Goal: Information Seeking & Learning: Stay updated

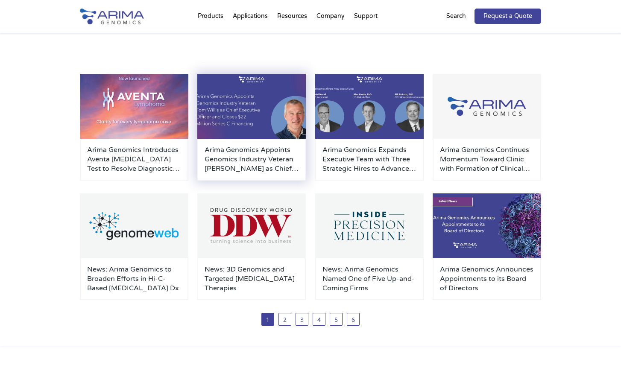
scroll to position [109, 0]
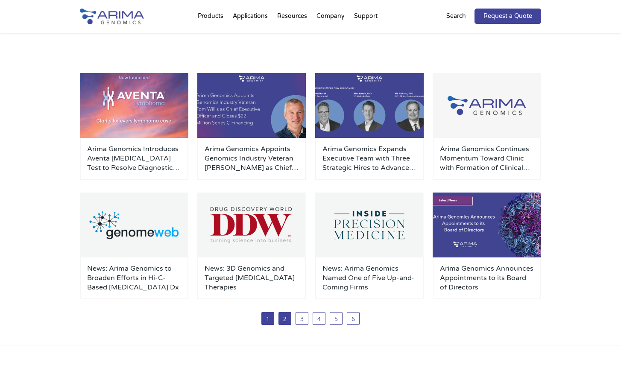
click at [283, 321] on link "2" at bounding box center [284, 318] width 13 height 13
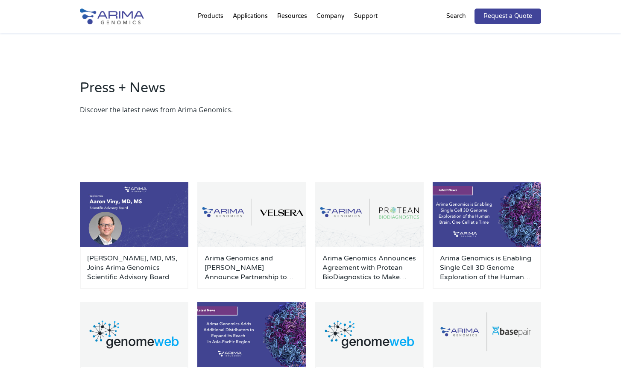
scroll to position [2, 0]
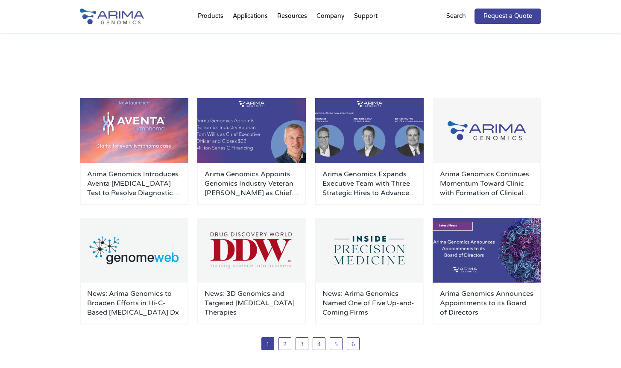
scroll to position [104, 0]
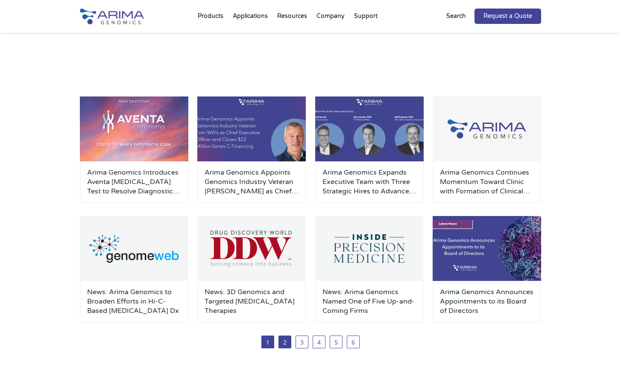
click at [286, 342] on link "2" at bounding box center [284, 342] width 13 height 13
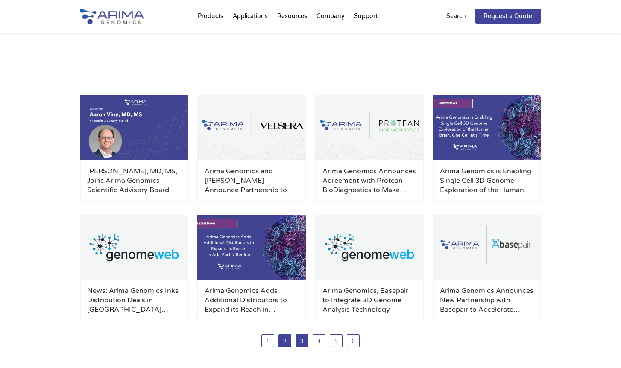
click at [303, 339] on link "3" at bounding box center [301, 340] width 13 height 13
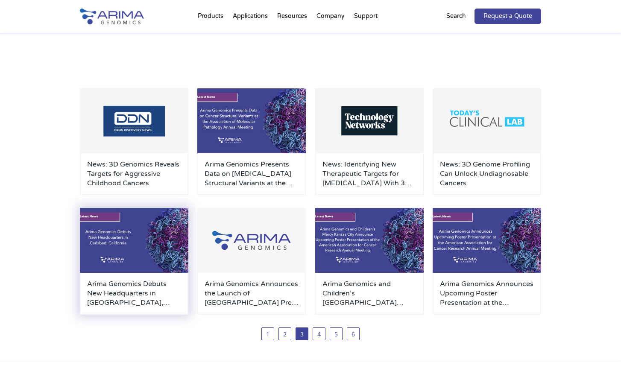
click at [118, 279] on div "Arima Genomics Debuts New Headquarters in Carlsbad, California" at bounding box center [134, 294] width 108 height 42
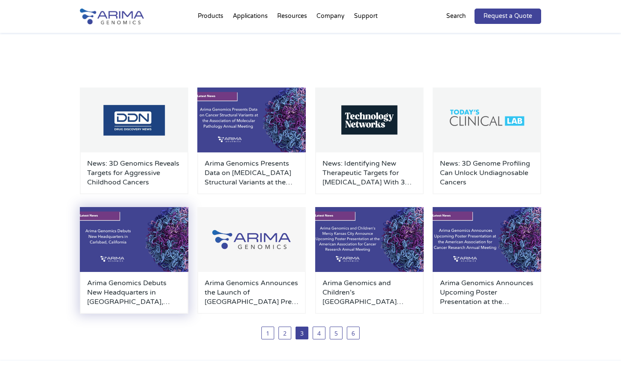
click at [103, 235] on img at bounding box center [134, 239] width 108 height 65
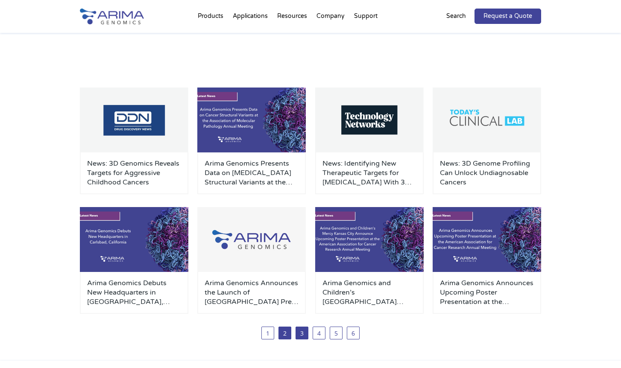
click at [284, 336] on link "2" at bounding box center [284, 333] width 13 height 13
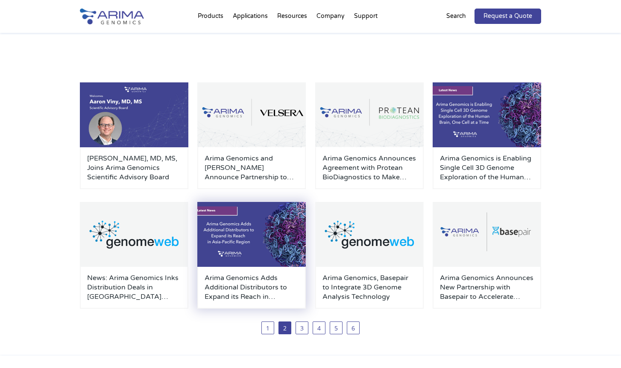
scroll to position [100, 0]
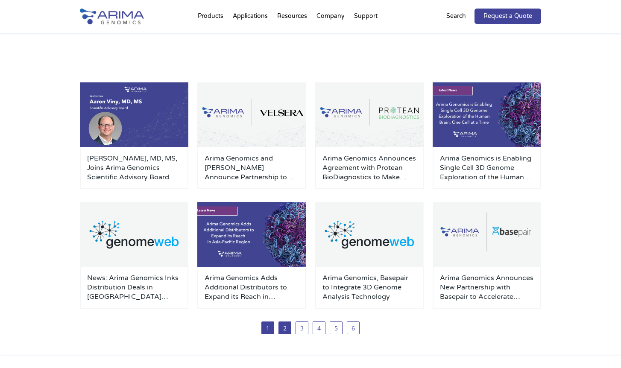
click at [267, 328] on link "1" at bounding box center [267, 327] width 13 height 13
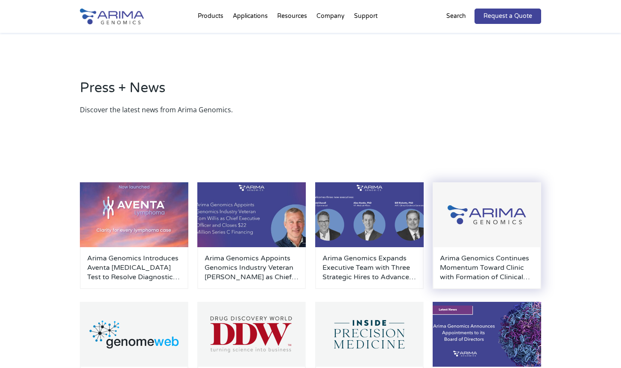
click at [458, 269] on h3 "Arima Genomics Continues Momentum Toward Clinic with Formation of Clinical Advi…" at bounding box center [487, 268] width 94 height 28
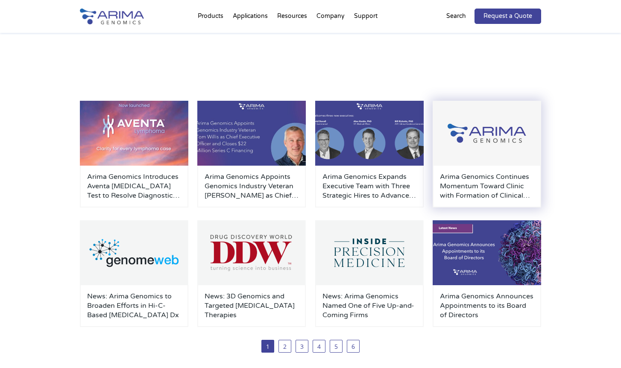
scroll to position [82, 0]
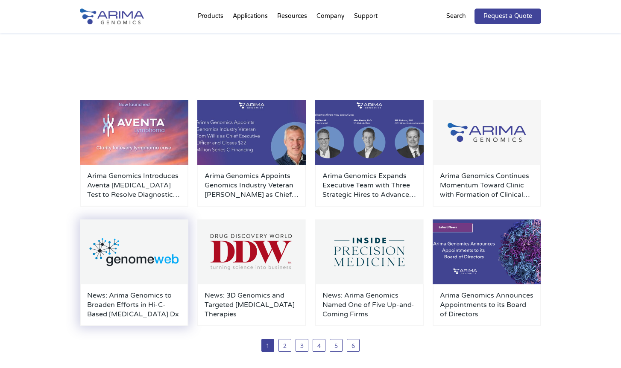
click at [155, 299] on h3 "News: Arima Genomics to Broaden Efforts in Hi-C-Based Cancer Dx" at bounding box center [134, 305] width 94 height 28
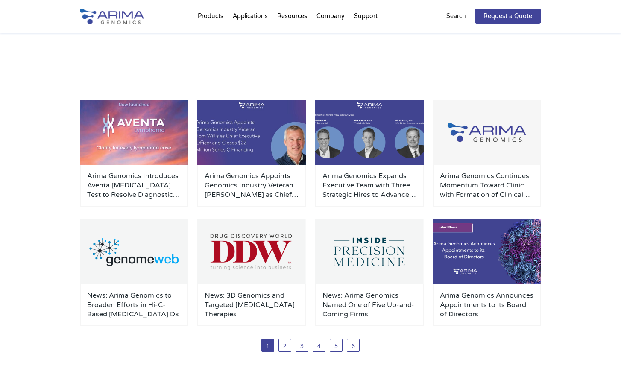
scroll to position [84, 0]
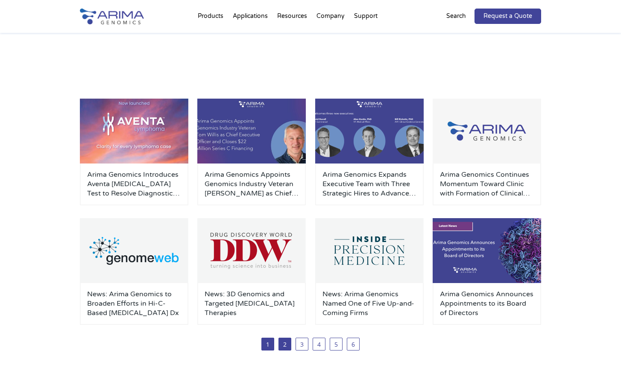
click at [289, 340] on link "2" at bounding box center [284, 344] width 13 height 13
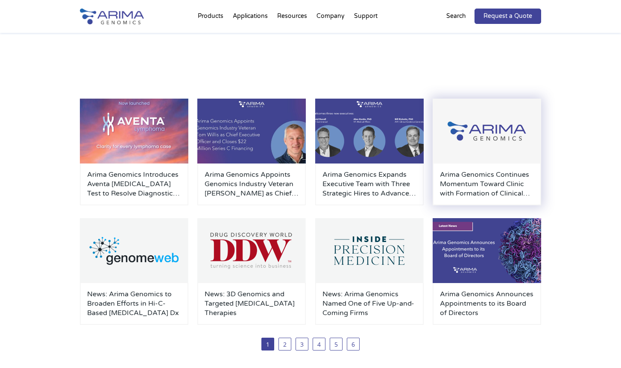
click at [491, 180] on h3 "Arima Genomics Continues Momentum Toward Clinic with Formation of Clinical Advi…" at bounding box center [487, 184] width 94 height 28
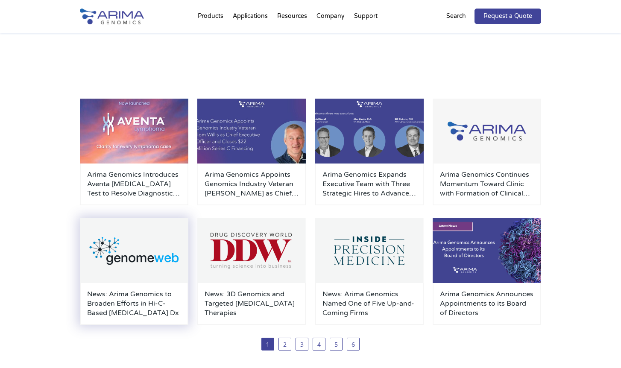
click at [120, 304] on h3 "News: Arima Genomics to Broaden Efforts in Hi-C-Based Cancer Dx" at bounding box center [134, 303] width 94 height 28
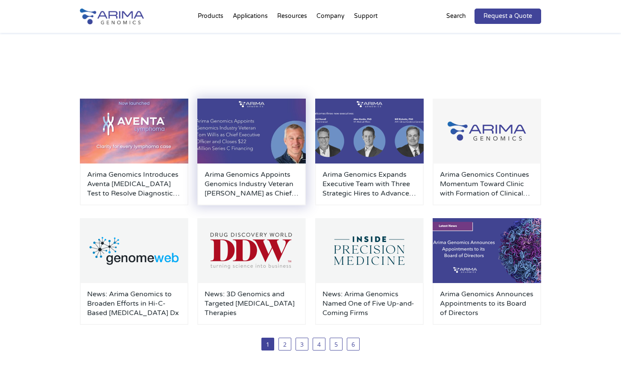
click at [254, 155] on img at bounding box center [251, 131] width 108 height 65
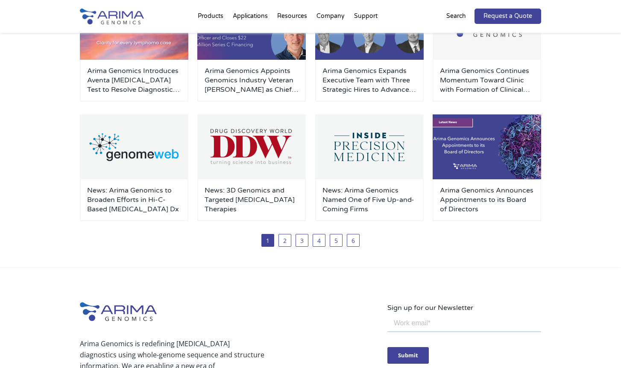
scroll to position [203, 0]
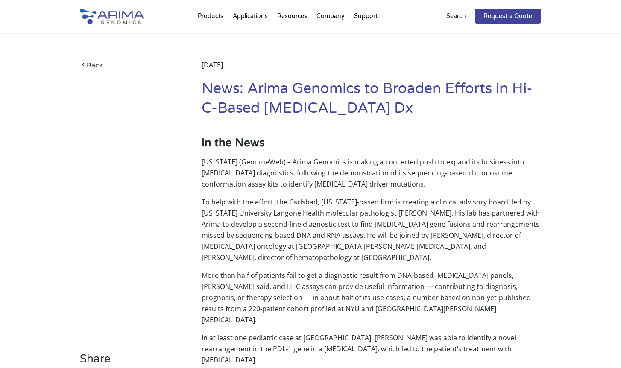
scroll to position [10, 0]
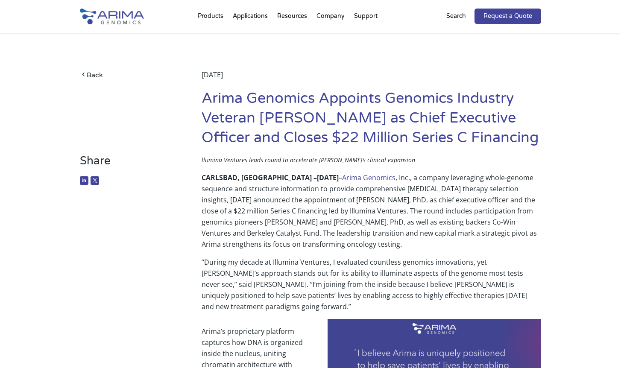
scroll to position [3, 0]
